Goal: Navigation & Orientation: Go to known website

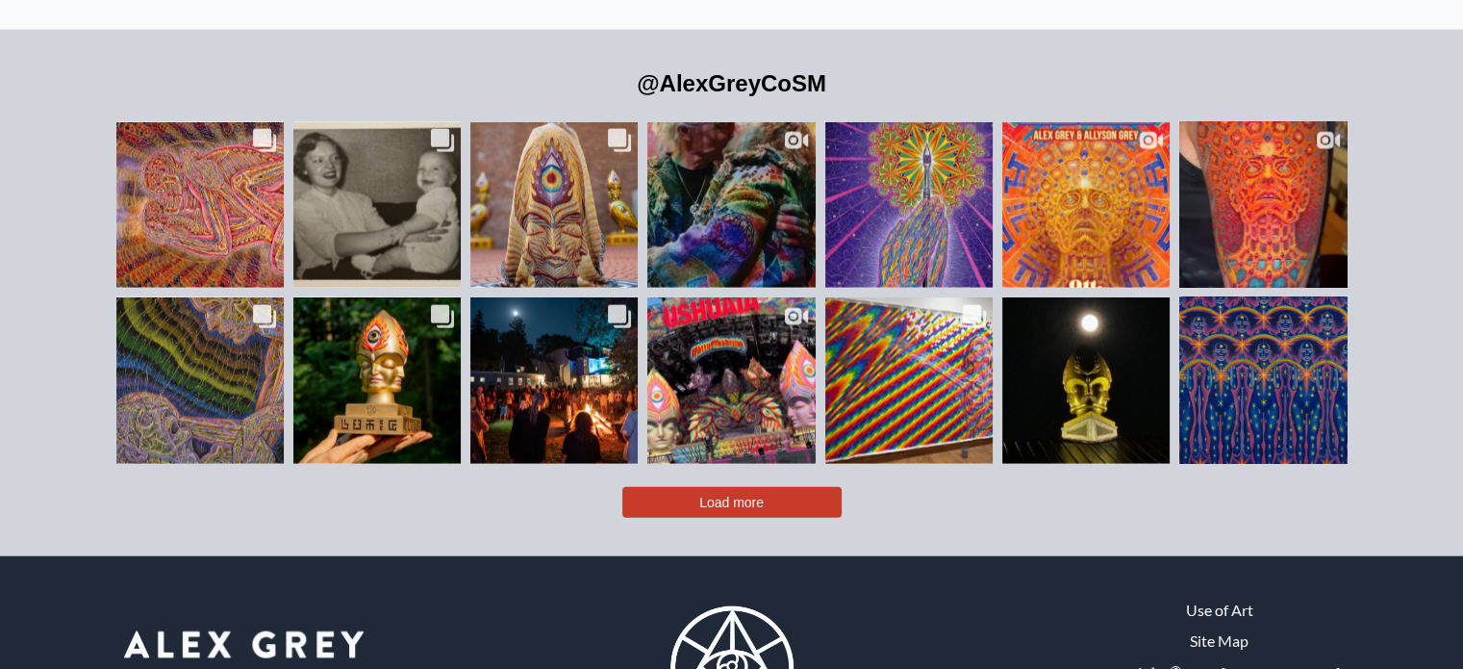
scroll to position [4271, 0]
